Goal: Find specific page/section: Locate item on page

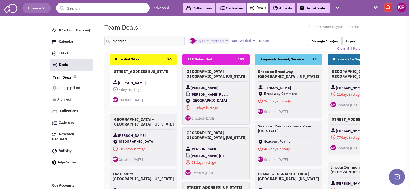
select select "1896"
select select
drag, startPoint x: 138, startPoint y: 40, endPoint x: 116, endPoint y: 38, distance: 22.4
click at [116, 38] on input "meridian" at bounding box center [144, 41] width 81 height 10
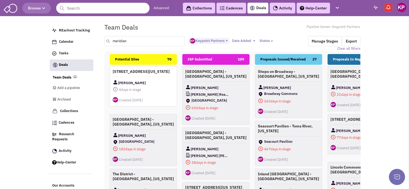
type input "m"
type input "pecanland"
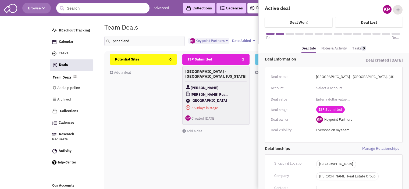
click at [330, 46] on link "Notes & Activity" at bounding box center [334, 49] width 26 height 8
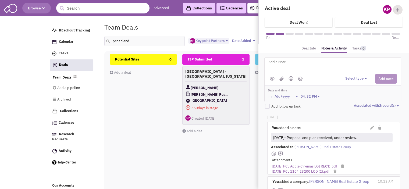
click at [211, 143] on div "ISP Submitted 1 [GEOGRAPHIC_DATA] - [GEOGRAPHIC_DATA], [US_STATE] [PERSON_NAME]…" at bounding box center [215, 149] width 67 height 191
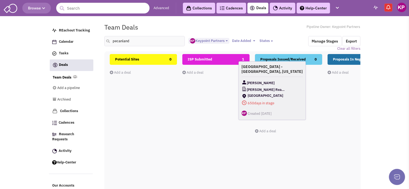
drag, startPoint x: 231, startPoint y: 83, endPoint x: 290, endPoint y: 80, distance: 58.7
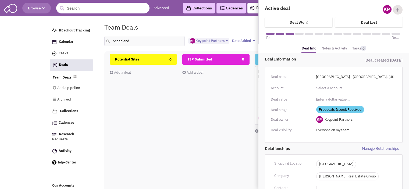
click at [326, 51] on link "Notes & Activity" at bounding box center [334, 49] width 26 height 8
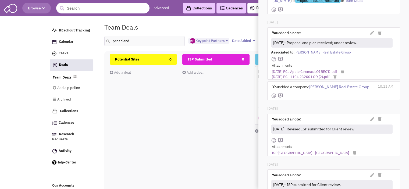
scroll to position [133, 0]
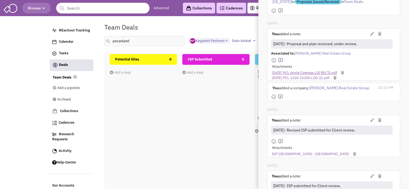
click at [303, 70] on link "[DATE] PCL Apple Cinemas LOI REC'D.pdf" at bounding box center [304, 72] width 65 height 5
click at [306, 71] on link "[DATE] PCL Apple Cinemas LOI REC'D.pdf" at bounding box center [304, 72] width 65 height 5
click at [296, 77] on link "[DATE] PCL 1104 23200 LOD (2).pdf" at bounding box center [301, 78] width 58 height 5
